Goal: Transaction & Acquisition: Subscribe to service/newsletter

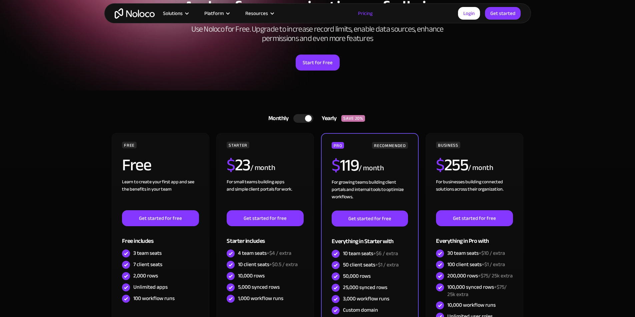
scroll to position [118, 0]
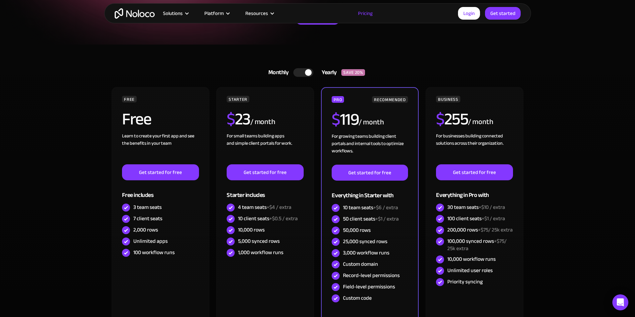
click at [293, 71] on div "Monthly" at bounding box center [277, 73] width 34 height 10
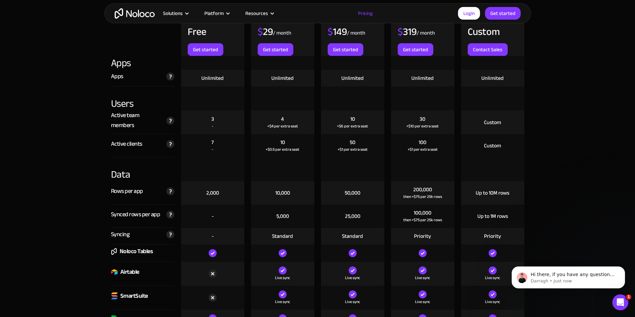
scroll to position [774, 0]
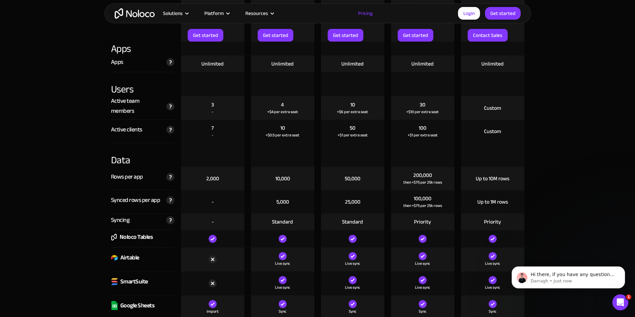
click at [344, 138] on div "+$1 per extra seat" at bounding box center [352, 135] width 30 height 7
click at [420, 141] on div "100 +$1 per extra seat" at bounding box center [422, 131] width 63 height 23
click at [418, 136] on div "+$1 per extra seat" at bounding box center [422, 135] width 30 height 7
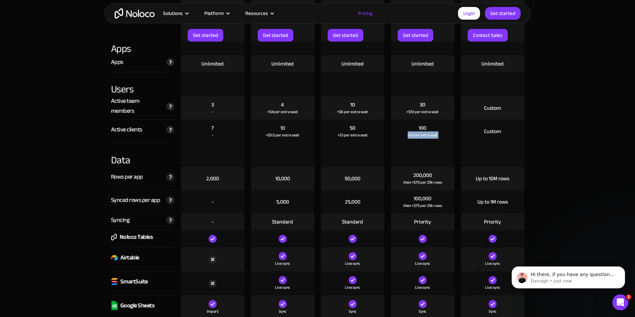
click at [418, 136] on div "+$1 per extra seat" at bounding box center [422, 135] width 30 height 7
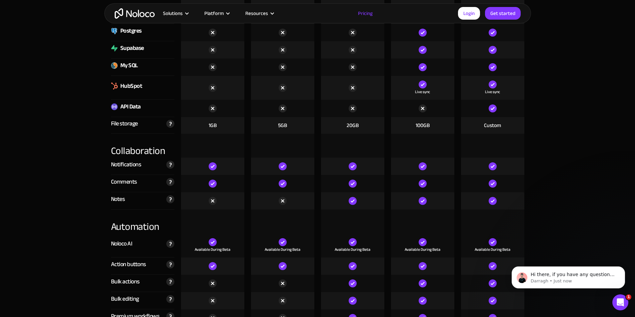
scroll to position [1138, 0]
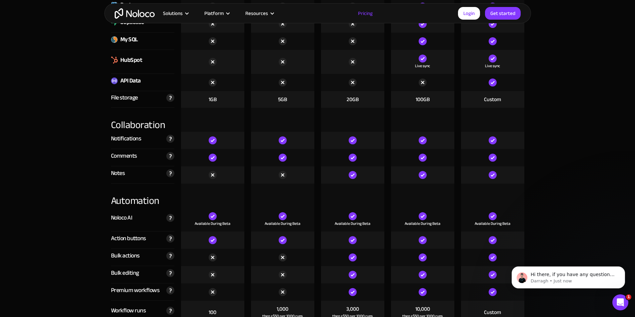
drag, startPoint x: 401, startPoint y: 36, endPoint x: 393, endPoint y: 38, distance: 7.6
